Goal: Task Accomplishment & Management: Complete application form

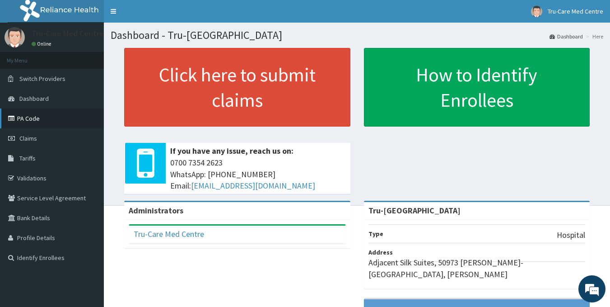
click at [25, 122] on link "PA Code" at bounding box center [52, 118] width 104 height 20
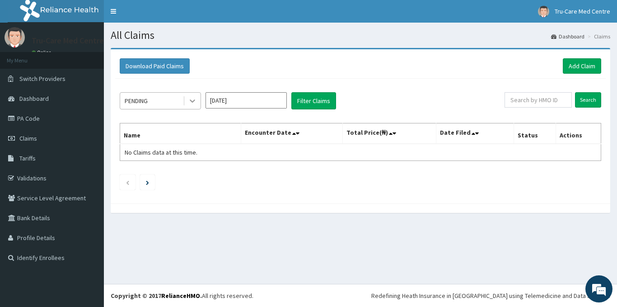
click at [192, 100] on icon at bounding box center [192, 100] width 9 height 9
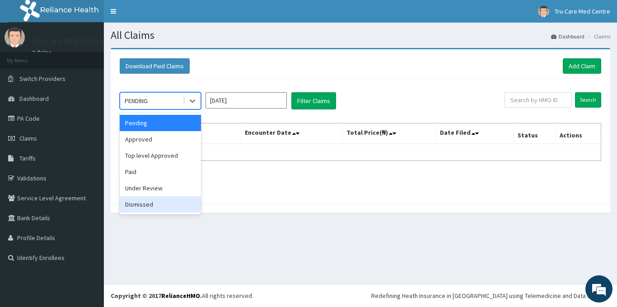
click at [150, 200] on div "Dismissed" at bounding box center [160, 204] width 81 height 16
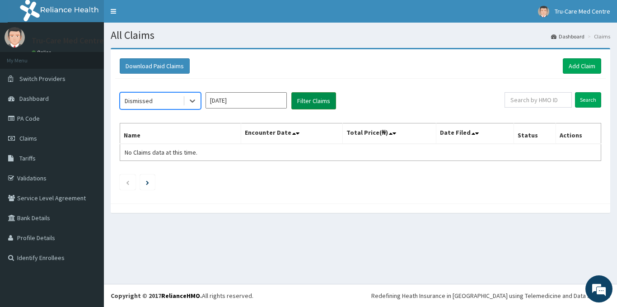
click at [307, 105] on button "Filter Claims" at bounding box center [313, 100] width 45 height 17
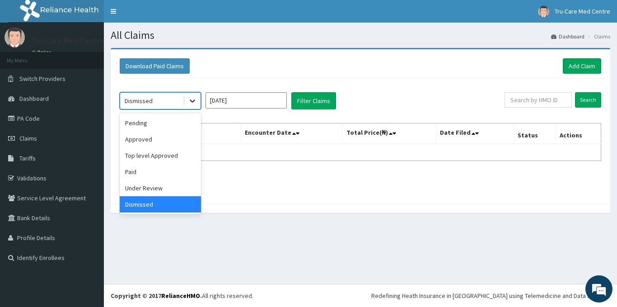
click at [190, 103] on icon at bounding box center [192, 100] width 9 height 9
click at [158, 186] on div "Under Review" at bounding box center [160, 188] width 81 height 16
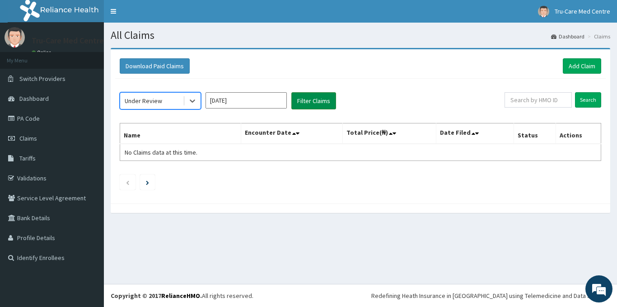
click at [304, 104] on button "Filter Claims" at bounding box center [313, 100] width 45 height 17
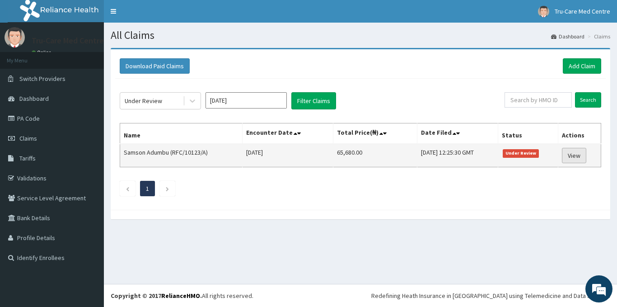
click at [577, 157] on link "View" at bounding box center [574, 155] width 24 height 15
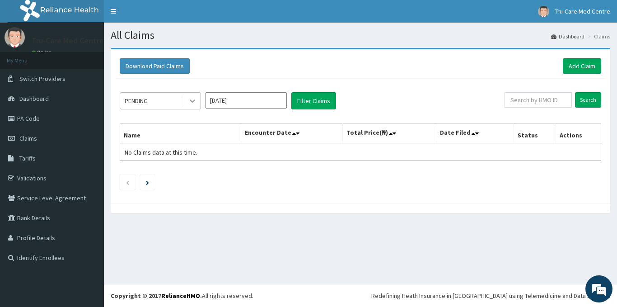
click at [189, 99] on icon at bounding box center [192, 100] width 9 height 9
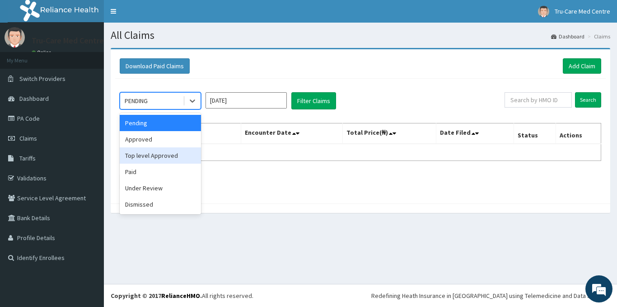
click at [163, 154] on div "Top level Approved" at bounding box center [160, 155] width 81 height 16
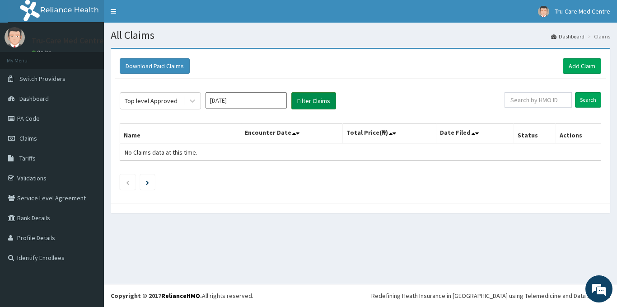
click at [304, 102] on button "Filter Claims" at bounding box center [313, 100] width 45 height 17
click at [309, 100] on button "Filter Claims" at bounding box center [313, 100] width 45 height 17
click at [193, 99] on icon at bounding box center [192, 100] width 9 height 9
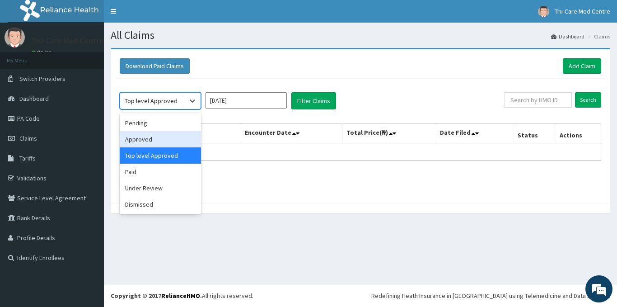
click at [153, 139] on div "Approved" at bounding box center [160, 139] width 81 height 16
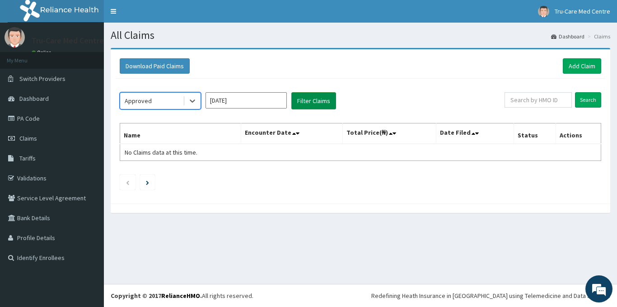
click at [309, 104] on button "Filter Claims" at bounding box center [313, 100] width 45 height 17
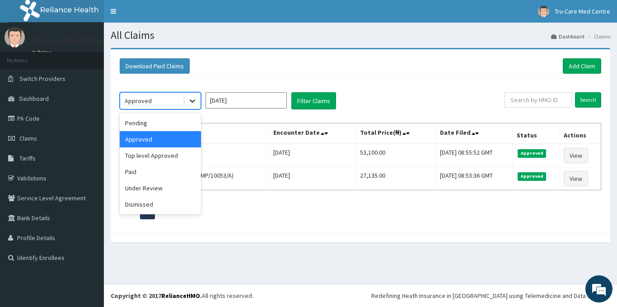
click at [193, 100] on icon at bounding box center [192, 100] width 9 height 9
click at [149, 154] on div "Top level Approved" at bounding box center [160, 155] width 81 height 16
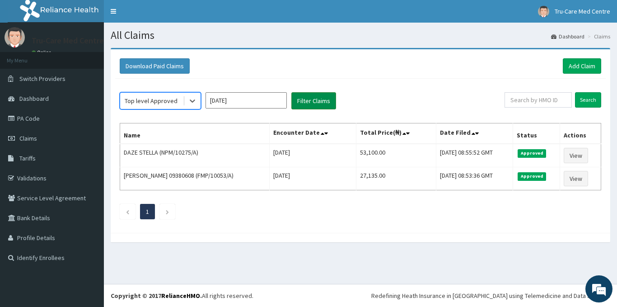
click at [315, 100] on button "Filter Claims" at bounding box center [313, 100] width 45 height 17
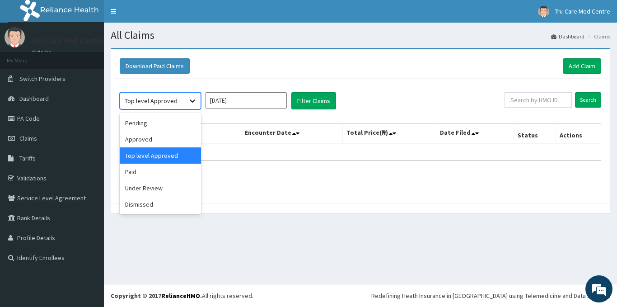
click at [188, 99] on icon at bounding box center [192, 100] width 9 height 9
click at [139, 121] on div "Pending" at bounding box center [160, 123] width 81 height 16
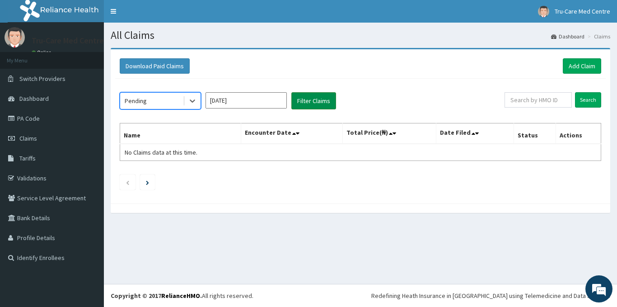
click at [307, 101] on button "Filter Claims" at bounding box center [313, 100] width 45 height 17
click at [195, 101] on icon at bounding box center [192, 100] width 9 height 9
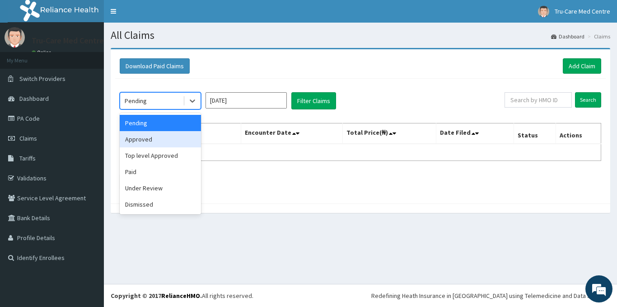
click at [175, 140] on div "Approved" at bounding box center [160, 139] width 81 height 16
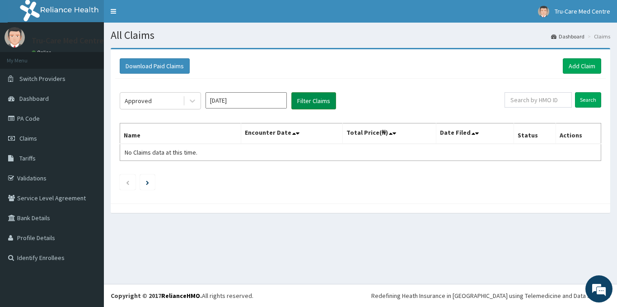
click at [302, 100] on button "Filter Claims" at bounding box center [313, 100] width 45 height 17
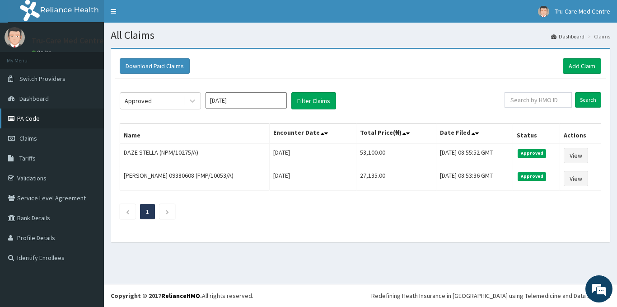
click at [34, 117] on link "PA Code" at bounding box center [52, 118] width 104 height 20
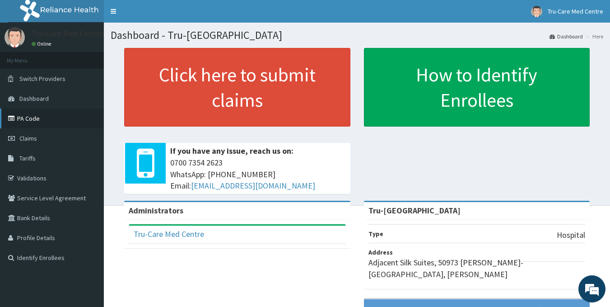
click at [43, 120] on link "PA Code" at bounding box center [52, 118] width 104 height 20
click at [43, 116] on link "PA Code" at bounding box center [52, 118] width 104 height 20
click at [37, 144] on link "Claims" at bounding box center [52, 138] width 104 height 20
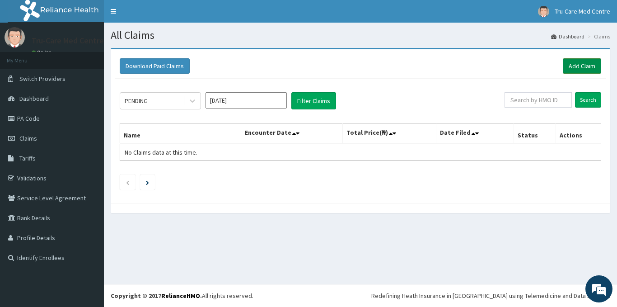
click at [578, 70] on link "Add Claim" at bounding box center [582, 65] width 38 height 15
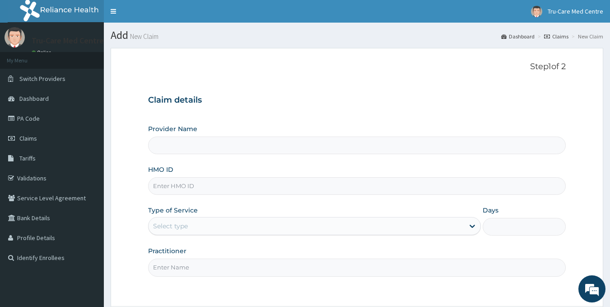
click at [234, 188] on input "HMO ID" at bounding box center [357, 186] width 418 height 18
paste input "PFM/10288/C"
type input "PFM/10288/C"
type input "Tru-Care Medical Centre"
type input "PFM/10288/C"
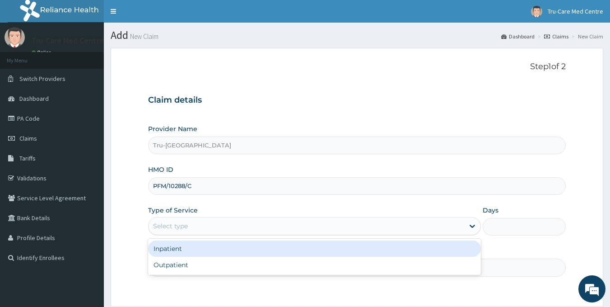
click at [225, 234] on div "Select type" at bounding box center [314, 226] width 333 height 18
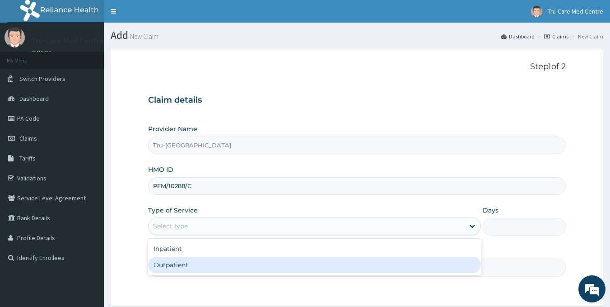
click at [209, 262] on div "Outpatient" at bounding box center [314, 265] width 333 height 16
type input "1"
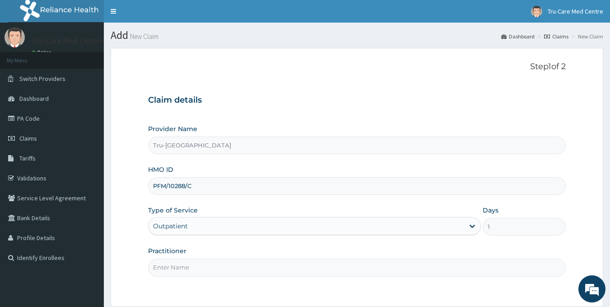
click at [210, 268] on input "Practitioner" at bounding box center [357, 267] width 418 height 18
paste input "POPOOLA Moses"
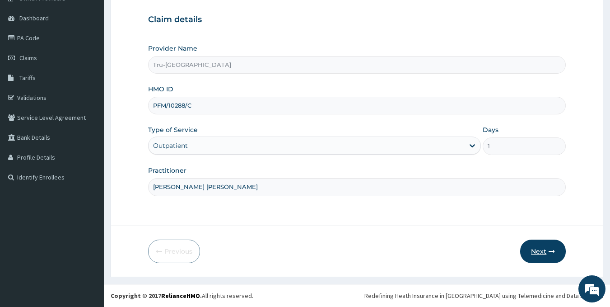
type input "DR. POPOOLA Moses"
click at [553, 251] on icon "button" at bounding box center [552, 251] width 6 height 6
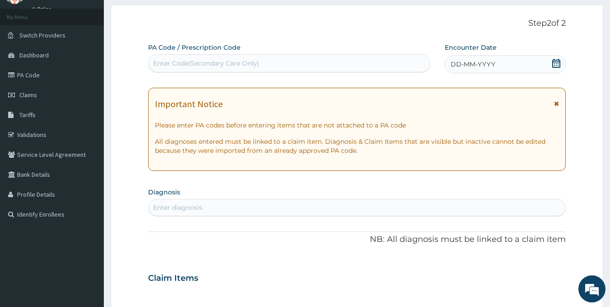
scroll to position [0, 0]
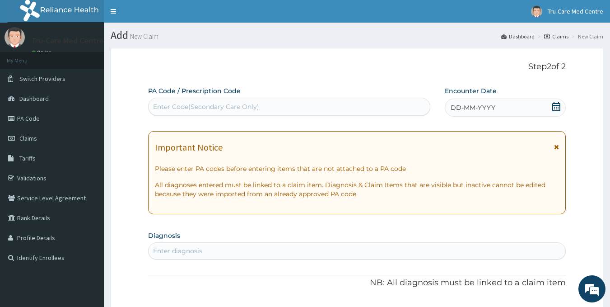
click at [171, 105] on div "Enter Code(Secondary Care Only)" at bounding box center [206, 106] width 106 height 9
paste input "PA/3FACEB"
type input "PA/3FACEB"
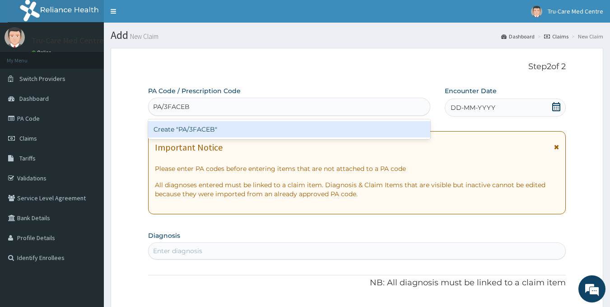
click at [181, 132] on div "Create "PA/3FACEB"" at bounding box center [289, 129] width 283 height 16
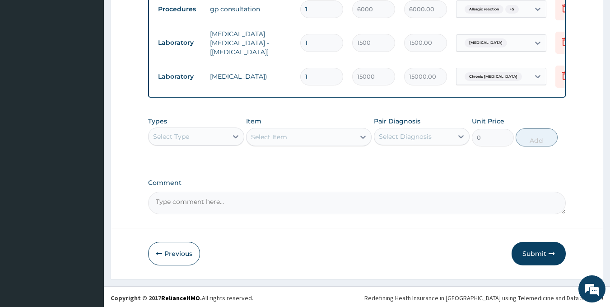
scroll to position [579, 0]
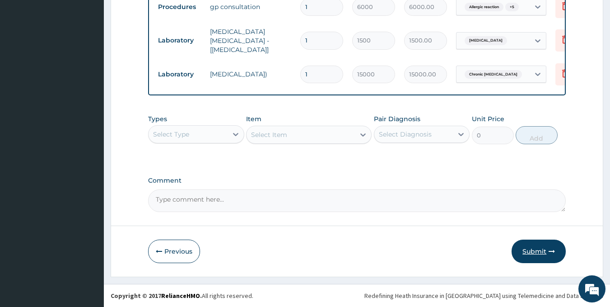
click at [529, 253] on button "Submit" at bounding box center [539, 250] width 54 height 23
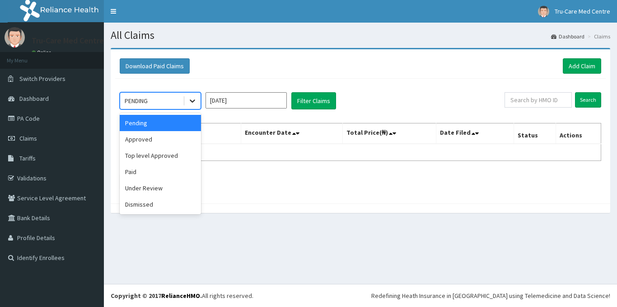
click at [195, 103] on icon at bounding box center [192, 100] width 9 height 9
click at [151, 138] on div "Approved" at bounding box center [160, 139] width 81 height 16
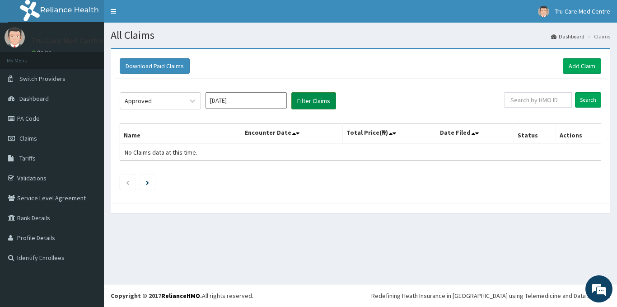
click at [317, 97] on button "Filter Claims" at bounding box center [313, 100] width 45 height 17
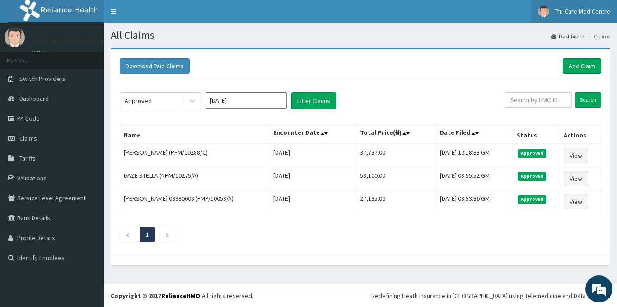
click at [582, 16] on link "Tru-Care Med Centre" at bounding box center [574, 11] width 86 height 23
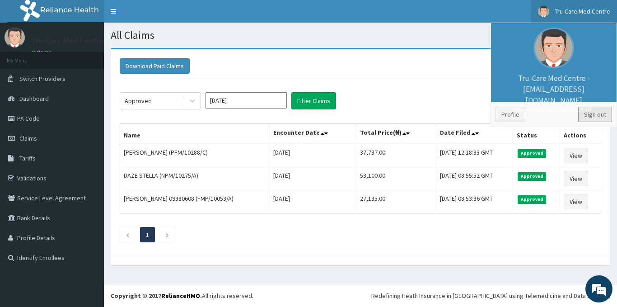
click at [594, 114] on link "Sign out" at bounding box center [595, 114] width 34 height 15
